Goal: Task Accomplishment & Management: Complete application form

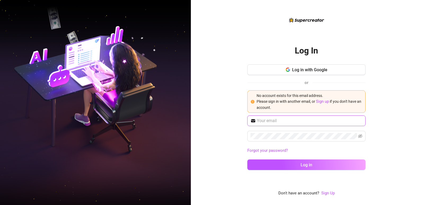
click at [286, 121] on input "text" at bounding box center [309, 121] width 105 height 6
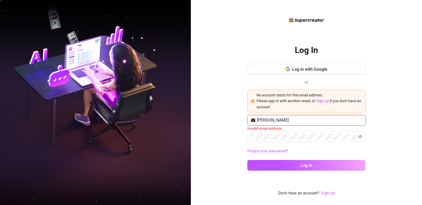
type input "ruthie"
click at [247, 160] on button "Log in" at bounding box center [306, 165] width 118 height 11
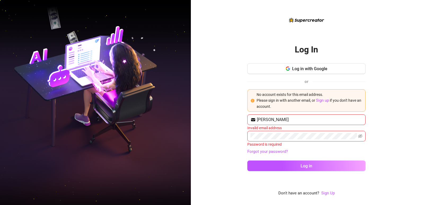
click at [302, 63] on div "Log In Log in with Google or No account exists for this email address. Please s…" at bounding box center [306, 106] width 118 height 139
click at [300, 69] on span "Log in with Google" at bounding box center [309, 68] width 35 height 5
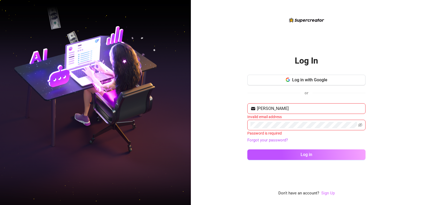
click at [331, 194] on link "Sign Up" at bounding box center [328, 193] width 14 height 5
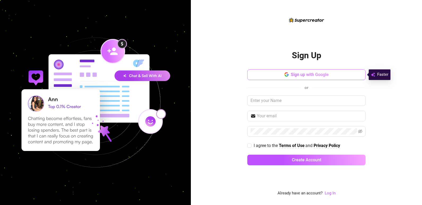
click at [306, 79] on button "Sign up with Google" at bounding box center [306, 74] width 118 height 11
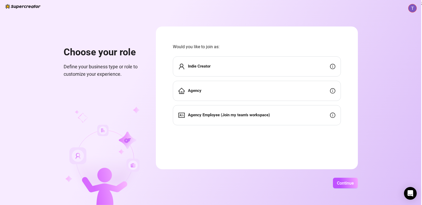
click at [234, 66] on div "Indie Creator" at bounding box center [257, 66] width 168 height 20
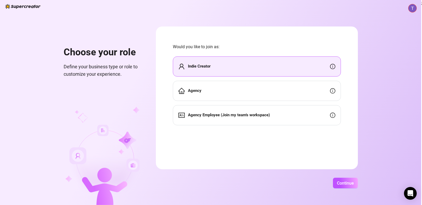
click at [234, 66] on div "Indie Creator" at bounding box center [257, 66] width 168 height 20
click at [346, 180] on button "Continue" at bounding box center [345, 183] width 25 height 11
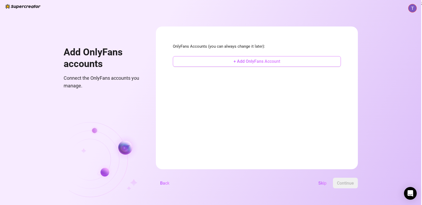
click at [297, 65] on button "+ Add OnlyFans Account" at bounding box center [257, 61] width 168 height 11
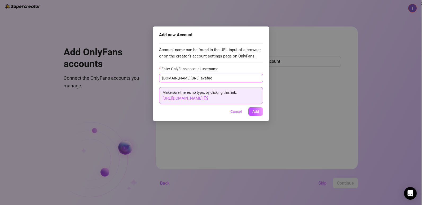
type input "avafae"
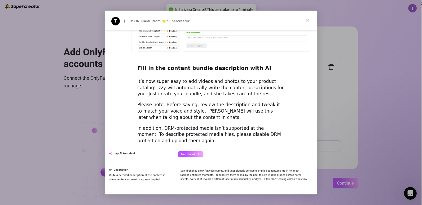
scroll to position [718, 0]
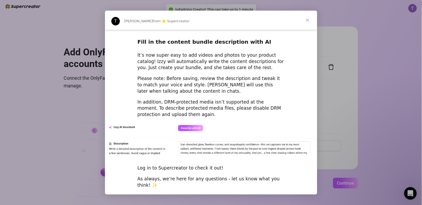
click at [309, 21] on span "Close" at bounding box center [307, 20] width 19 height 19
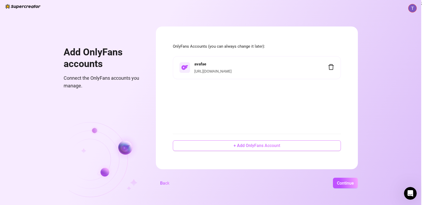
click at [278, 147] on span "+ Add OnlyFans Account" at bounding box center [256, 145] width 47 height 5
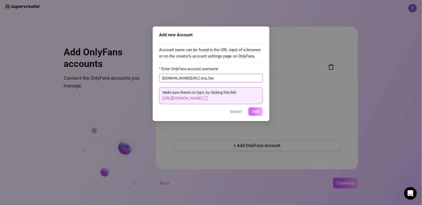
type input "ava_fae"
click at [254, 110] on span "Add" at bounding box center [255, 111] width 7 height 4
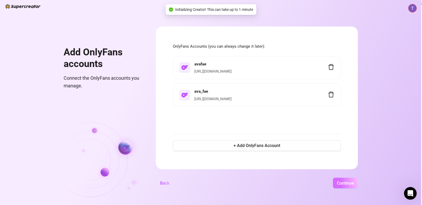
click at [346, 181] on span "Continue" at bounding box center [345, 183] width 17 height 5
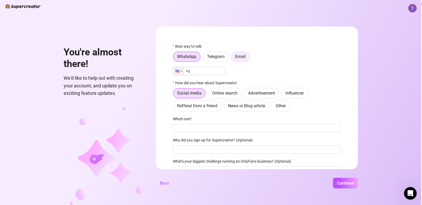
click at [247, 57] on label "Email" at bounding box center [240, 56] width 19 height 11
click at [232, 58] on input "Email" at bounding box center [232, 58] width 0 height 0
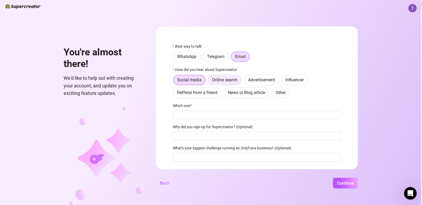
click at [215, 84] on label "Online search" at bounding box center [225, 80] width 34 height 11
click at [209, 81] on input "Online search" at bounding box center [209, 81] width 0 height 0
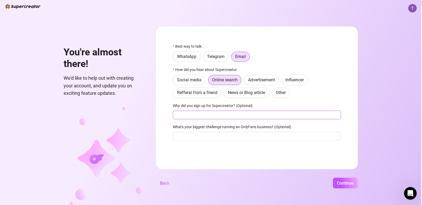
click at [209, 116] on input "Why did you sign up for Supercreator? (Optional)" at bounding box center [257, 115] width 168 height 8
type input "onlyfans"
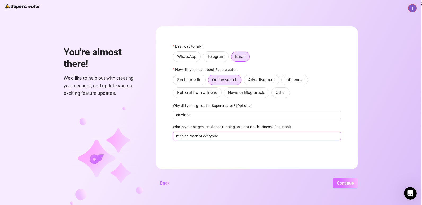
type input "keeping track of everyone"
click at [349, 186] on button "Continue" at bounding box center [345, 183] width 25 height 11
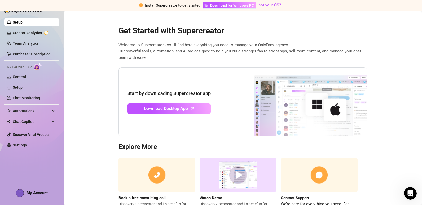
scroll to position [25, 0]
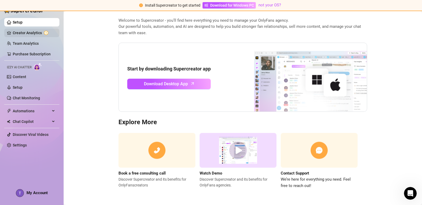
click at [41, 37] on link "Creator Analytics" at bounding box center [34, 33] width 42 height 8
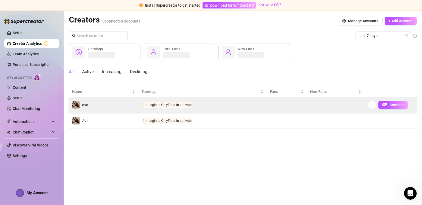
click at [184, 107] on span "Login to OnlyFans to activate" at bounding box center [167, 105] width 52 height 6
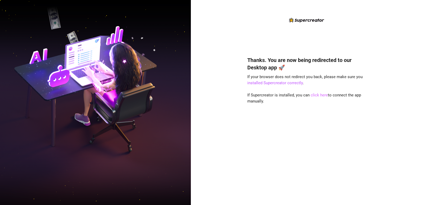
click at [320, 93] on link "click here" at bounding box center [318, 95] width 17 height 5
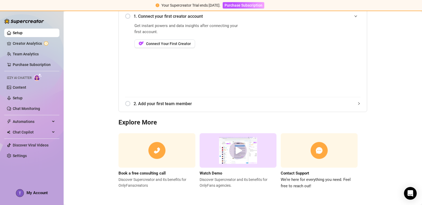
scroll to position [4, 0]
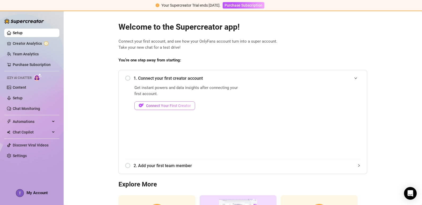
click at [176, 106] on span "Connect Your First Creator" at bounding box center [168, 106] width 45 height 4
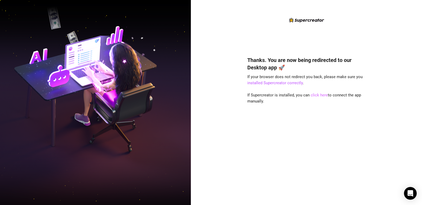
click at [320, 93] on link "click here" at bounding box center [318, 95] width 17 height 5
drag, startPoint x: 0, startPoint y: 0, endPoint x: 320, endPoint y: 93, distance: 333.0
click at [320, 93] on link "click here" at bounding box center [318, 95] width 17 height 5
